Goal: Task Accomplishment & Management: Use online tool/utility

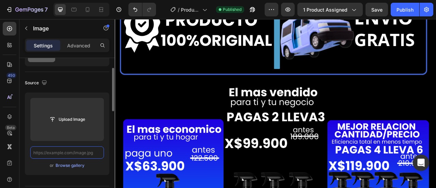
paste input "[URL][DOMAIN_NAME]"
type input "[URL][DOMAIN_NAME]"
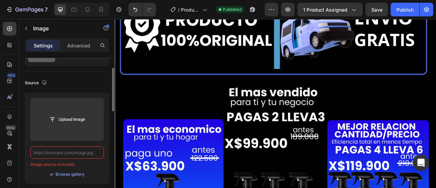
paste input "[URL][DOMAIN_NAME]"
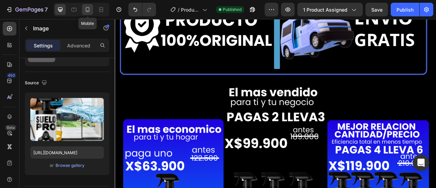
click at [89, 11] on icon at bounding box center [88, 9] width 4 height 5
type input "[URL][DOMAIN_NAME]"
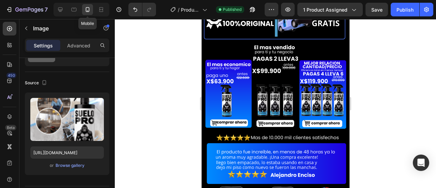
scroll to position [34, 0]
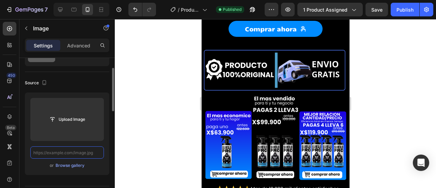
paste input "[URL][DOMAIN_NAME]"
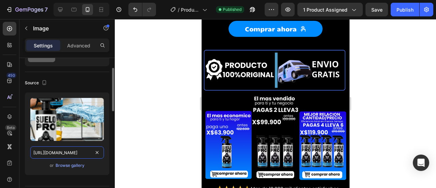
scroll to position [0, 165]
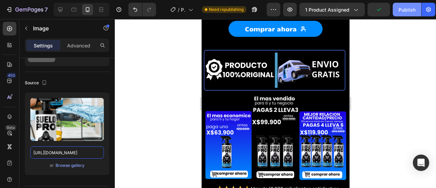
type input "[URL][DOMAIN_NAME]"
click at [408, 8] on div "Publish" at bounding box center [406, 9] width 17 height 7
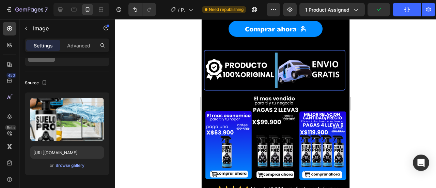
scroll to position [0, 0]
